Goal: Communication & Community: Answer question/provide support

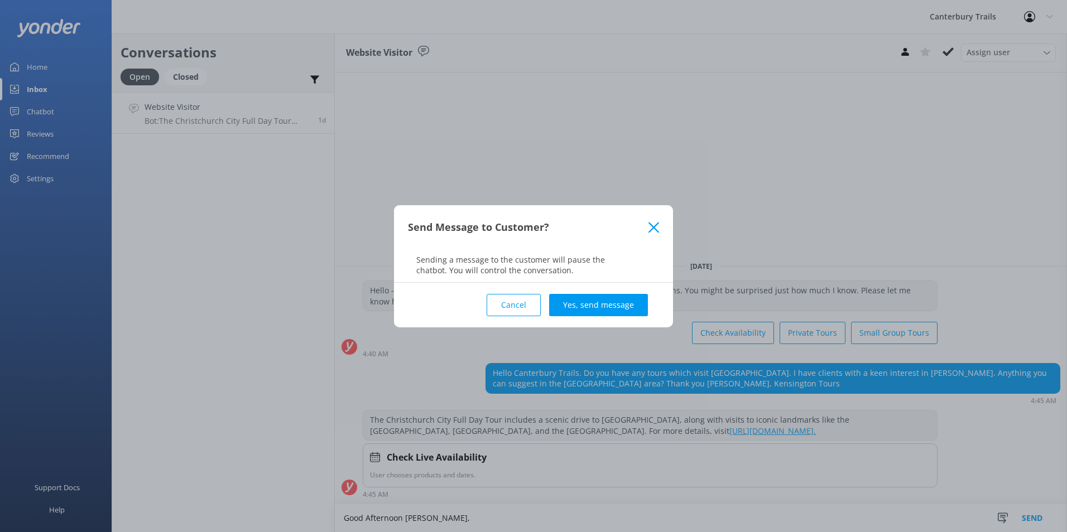
click at [652, 228] on icon at bounding box center [653, 227] width 11 height 11
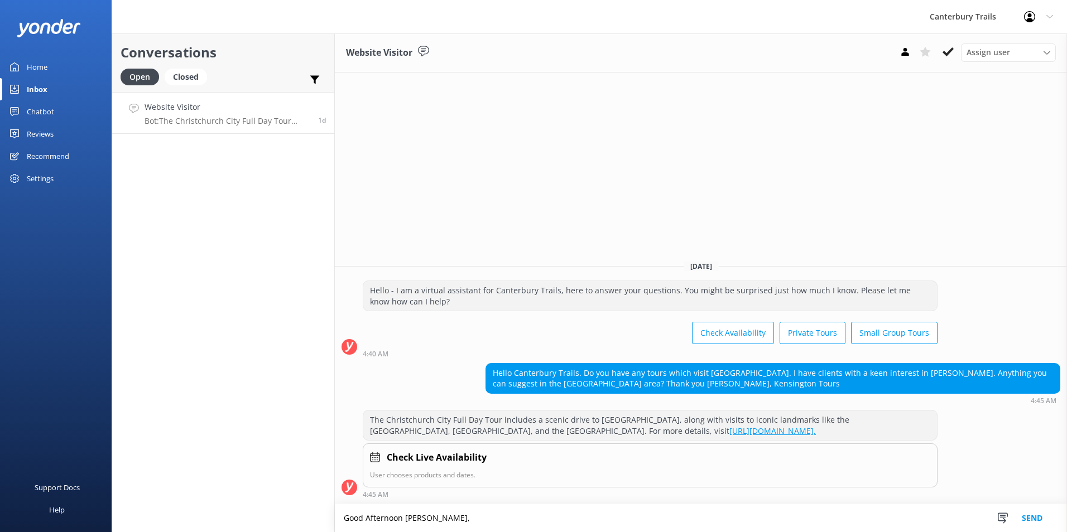
click at [474, 521] on textarea "Good Afternoon [PERSON_NAME]," at bounding box center [701, 518] width 732 height 28
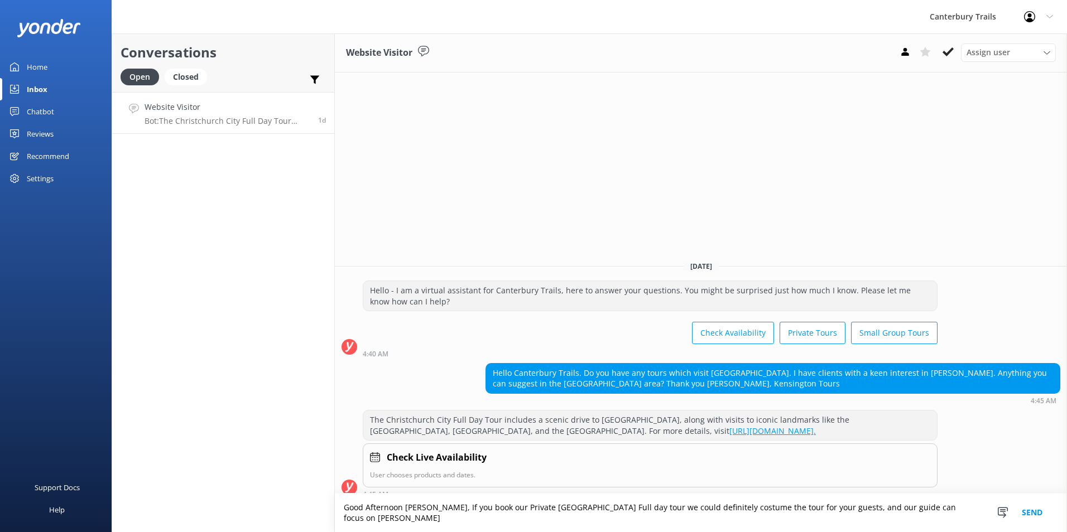
drag, startPoint x: 886, startPoint y: 518, endPoint x: 819, endPoint y: 517, distance: 66.4
click at [819, 517] on textarea "Good Afternoon [PERSON_NAME], If you book our Private [GEOGRAPHIC_DATA] Full da…" at bounding box center [701, 513] width 732 height 38
click at [837, 518] on textarea "Good Afternoon [PERSON_NAME], If you book our Private [GEOGRAPHIC_DATA] Full da…" at bounding box center [701, 513] width 732 height 38
click at [946, 520] on textarea "Good Afternoon [PERSON_NAME], If you book our Private [GEOGRAPHIC_DATA] Full da…" at bounding box center [701, 513] width 732 height 38
click at [951, 523] on textarea "Good Afternoon [PERSON_NAME], If you book our Private [GEOGRAPHIC_DATA] Full da…" at bounding box center [701, 513] width 732 height 38
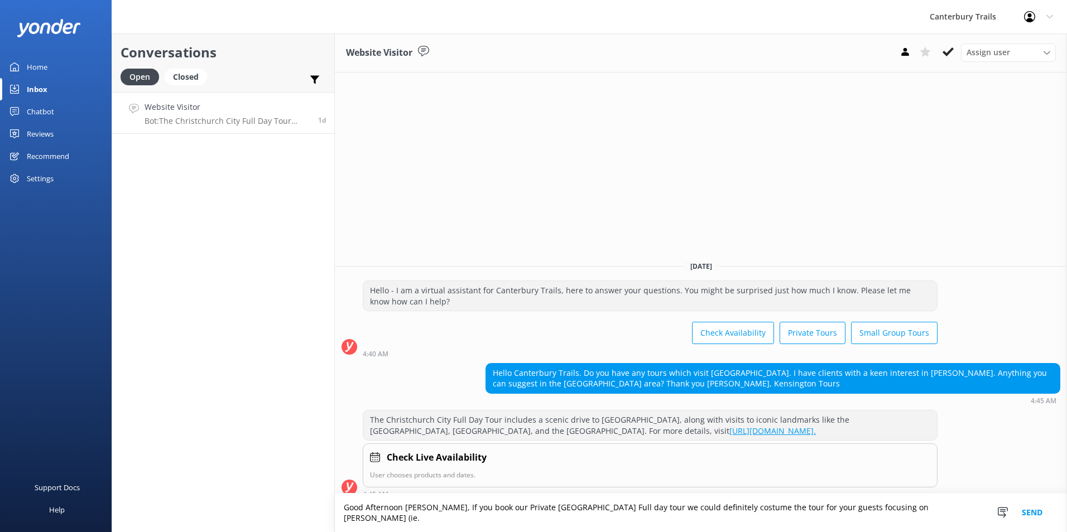
drag, startPoint x: 729, startPoint y: 518, endPoint x: 734, endPoint y: 524, distance: 7.9
click at [729, 518] on textarea "Good Afternoon [PERSON_NAME], If you book our Private [GEOGRAPHIC_DATA] Full da…" at bounding box center [701, 513] width 732 height 38
click at [936, 520] on textarea "Good Afternoon [PERSON_NAME], If you book our Private [GEOGRAPHIC_DATA] Full da…" at bounding box center [701, 513] width 732 height 38
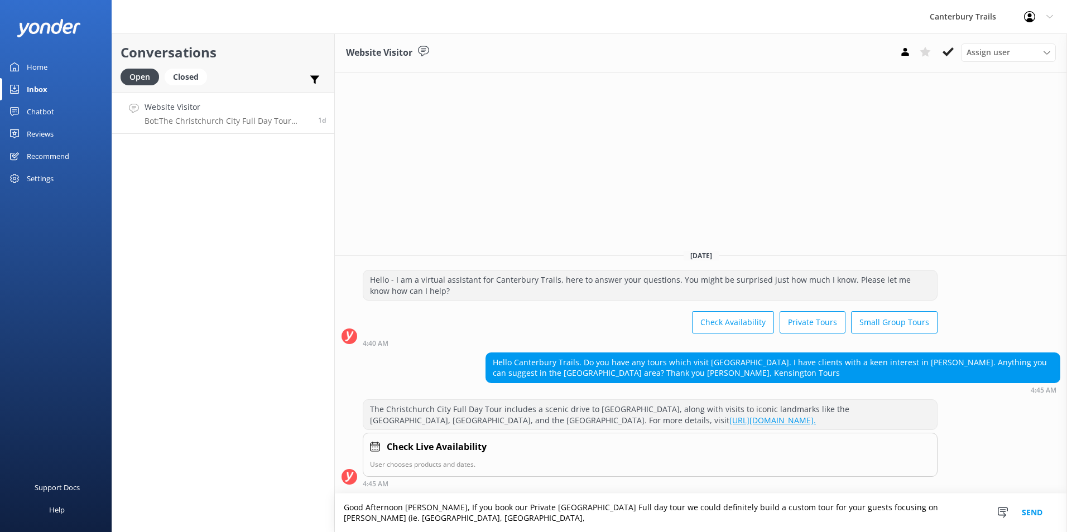
paste textarea "instrument calibration cottage in [GEOGRAPHIC_DATA]"
click at [407, 517] on textarea "Good Afternoon [PERSON_NAME], If you book our Private [GEOGRAPHIC_DATA] Full da…" at bounding box center [701, 513] width 732 height 38
type textarea "Good Afternoon [PERSON_NAME], If you book our Private [GEOGRAPHIC_DATA] Full da…"
click at [1036, 515] on button "Send" at bounding box center [1032, 513] width 42 height 38
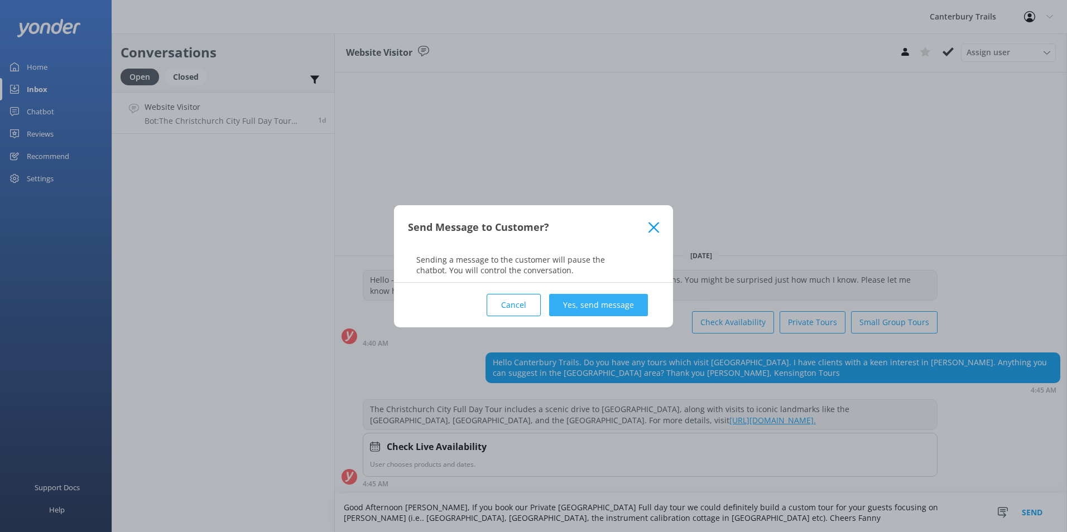
click at [592, 303] on button "Yes, send message" at bounding box center [598, 305] width 99 height 22
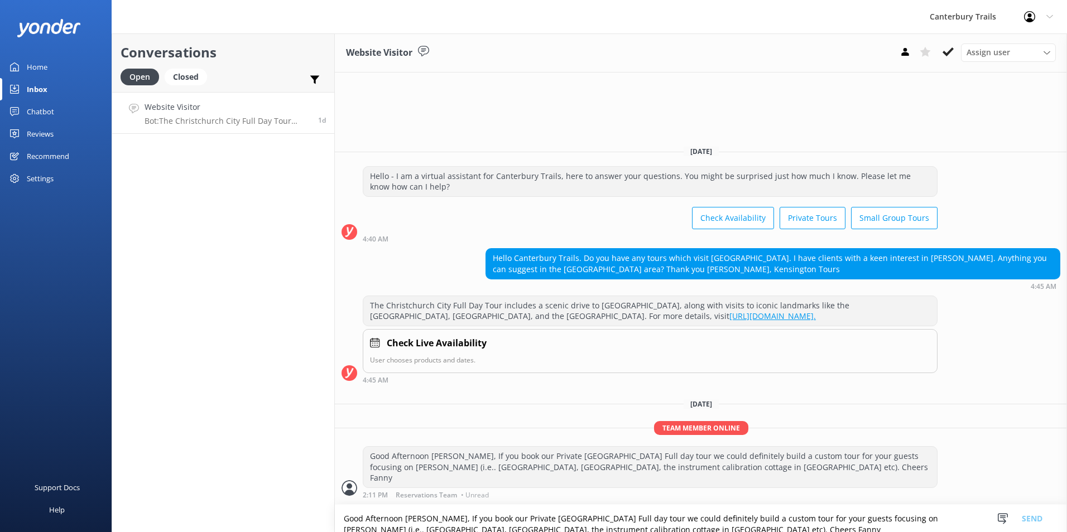
click at [232, 117] on p "Bot: The Christchurch City Full Day Tour includes a scenic drive to [GEOGRAPHIC…" at bounding box center [226, 121] width 165 height 10
click at [951, 50] on use at bounding box center [947, 51] width 11 height 9
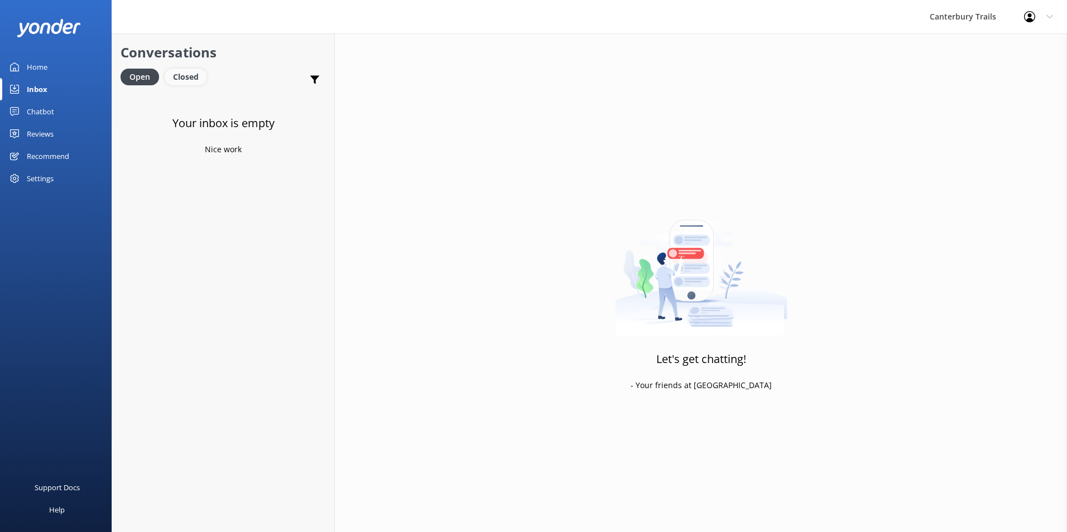
click at [187, 79] on div "Closed" at bounding box center [186, 77] width 42 height 17
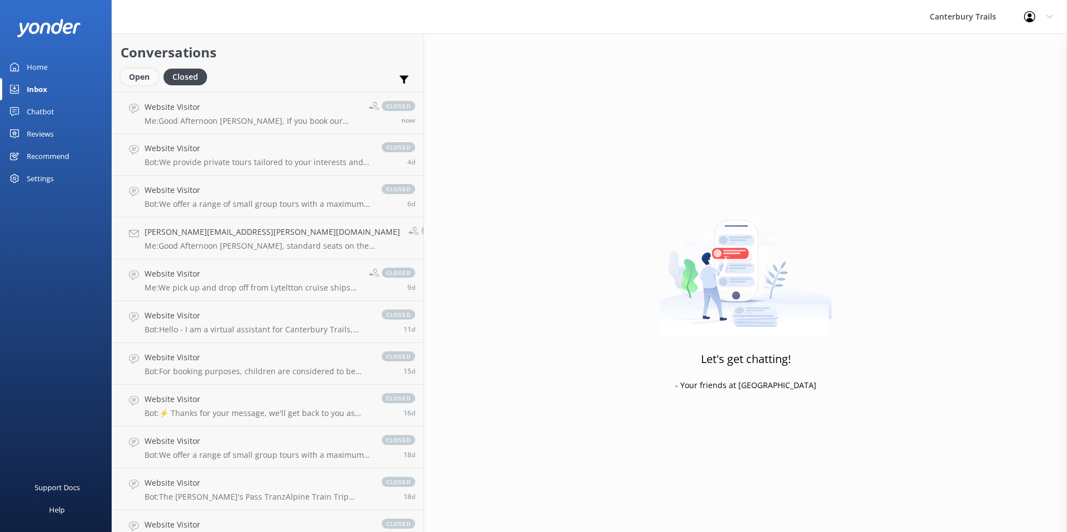
click at [144, 81] on div "Open" at bounding box center [138, 77] width 37 height 17
